Goal: Information Seeking & Learning: Check status

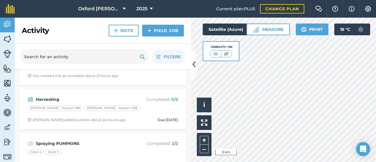
scroll to position [235, 0]
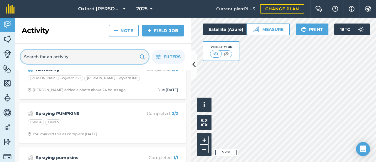
click at [55, 57] on input "text" at bounding box center [85, 57] width 128 height 14
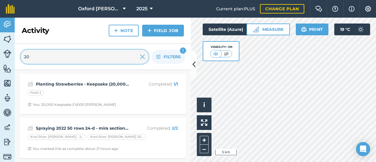
scroll to position [0, 0]
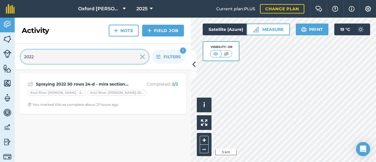
click at [55, 57] on input "2022" at bounding box center [85, 57] width 128 height 14
type input "2022"
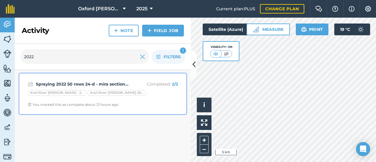
click at [51, 85] on strong "Spraying 2022 50 rows 24-d - mira section(4acres) - rest roundup @ 2liters/acre…" at bounding box center [82, 84] width 93 height 6
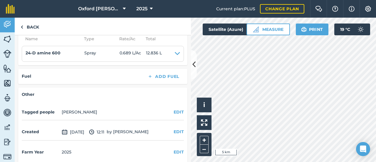
scroll to position [180, 0]
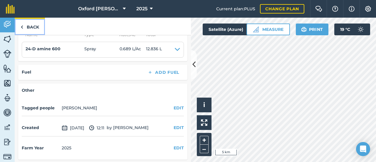
click at [28, 27] on link "Back" at bounding box center [30, 26] width 30 height 17
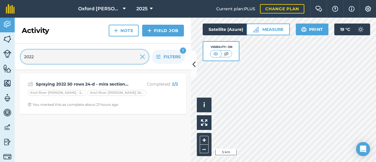
click at [51, 60] on input "2022" at bounding box center [85, 57] width 128 height 14
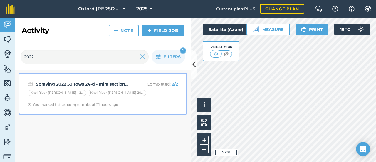
click at [50, 91] on div "Knol River [PERSON_NAME] - 2022" at bounding box center [57, 93] width 59 height 6
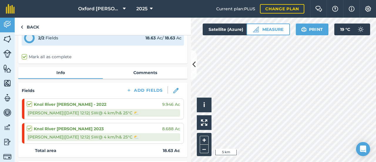
scroll to position [33, 0]
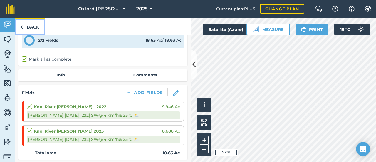
click at [22, 28] on img at bounding box center [22, 26] width 3 height 7
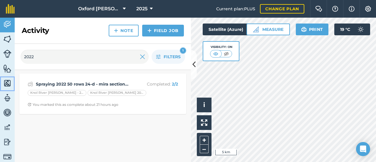
click at [6, 81] on img at bounding box center [7, 83] width 8 height 9
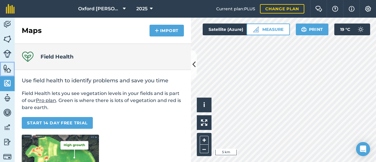
click at [9, 71] on img at bounding box center [7, 68] width 8 height 9
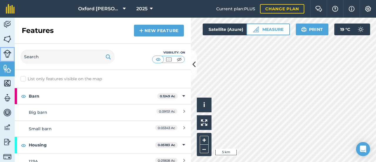
click at [8, 55] on img at bounding box center [7, 54] width 8 height 8
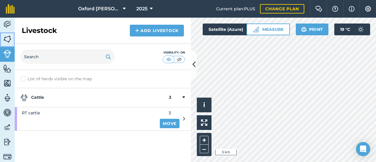
click at [11, 41] on img at bounding box center [7, 39] width 8 height 9
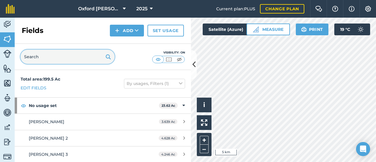
click at [61, 60] on input "text" at bounding box center [68, 57] width 94 height 14
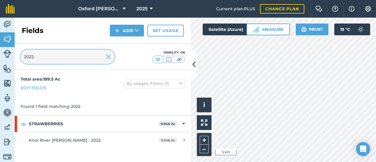
type input "2022"
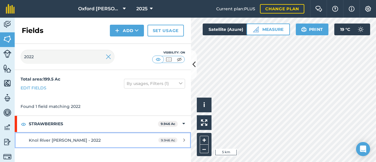
click at [55, 138] on span "Knol River [PERSON_NAME] - 2022" at bounding box center [65, 139] width 72 height 5
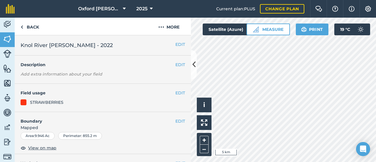
click at [107, 61] on div "EDIT Description Add extra information about your field" at bounding box center [103, 69] width 176 height 28
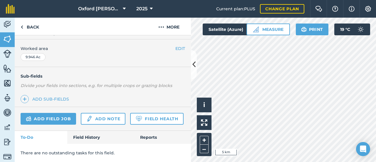
scroll to position [129, 0]
click at [81, 134] on link "Field History" at bounding box center [100, 137] width 67 height 13
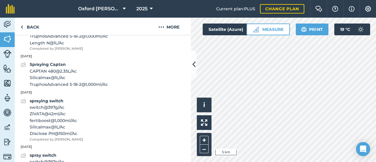
scroll to position [334, 0]
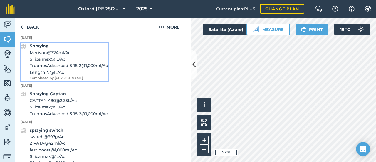
click at [37, 60] on span "Silicalmax @ 1 L / Ac" at bounding box center [69, 59] width 78 height 6
